Goal: Navigation & Orientation: Go to known website

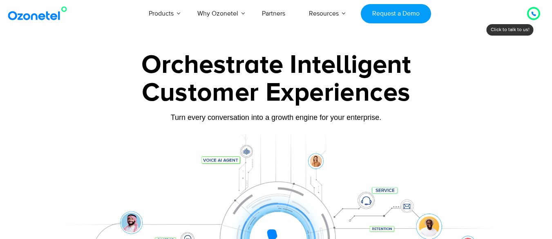
click at [61, 16] on img at bounding box center [39, 13] width 66 height 15
click at [31, 12] on img at bounding box center [39, 13] width 66 height 15
